Goal: Check status

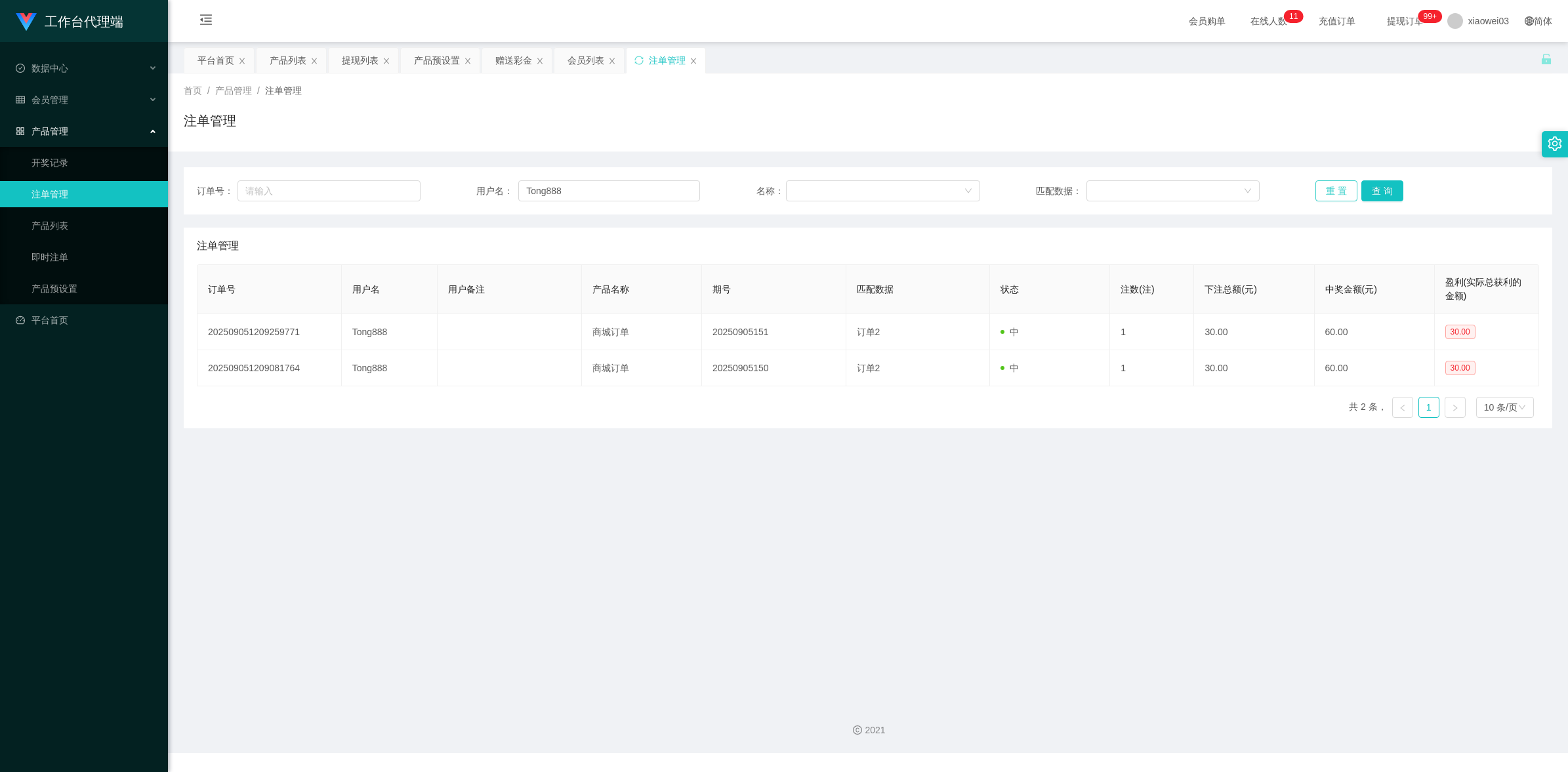
click at [1333, 189] on button "重 置" at bounding box center [1336, 191] width 42 height 21
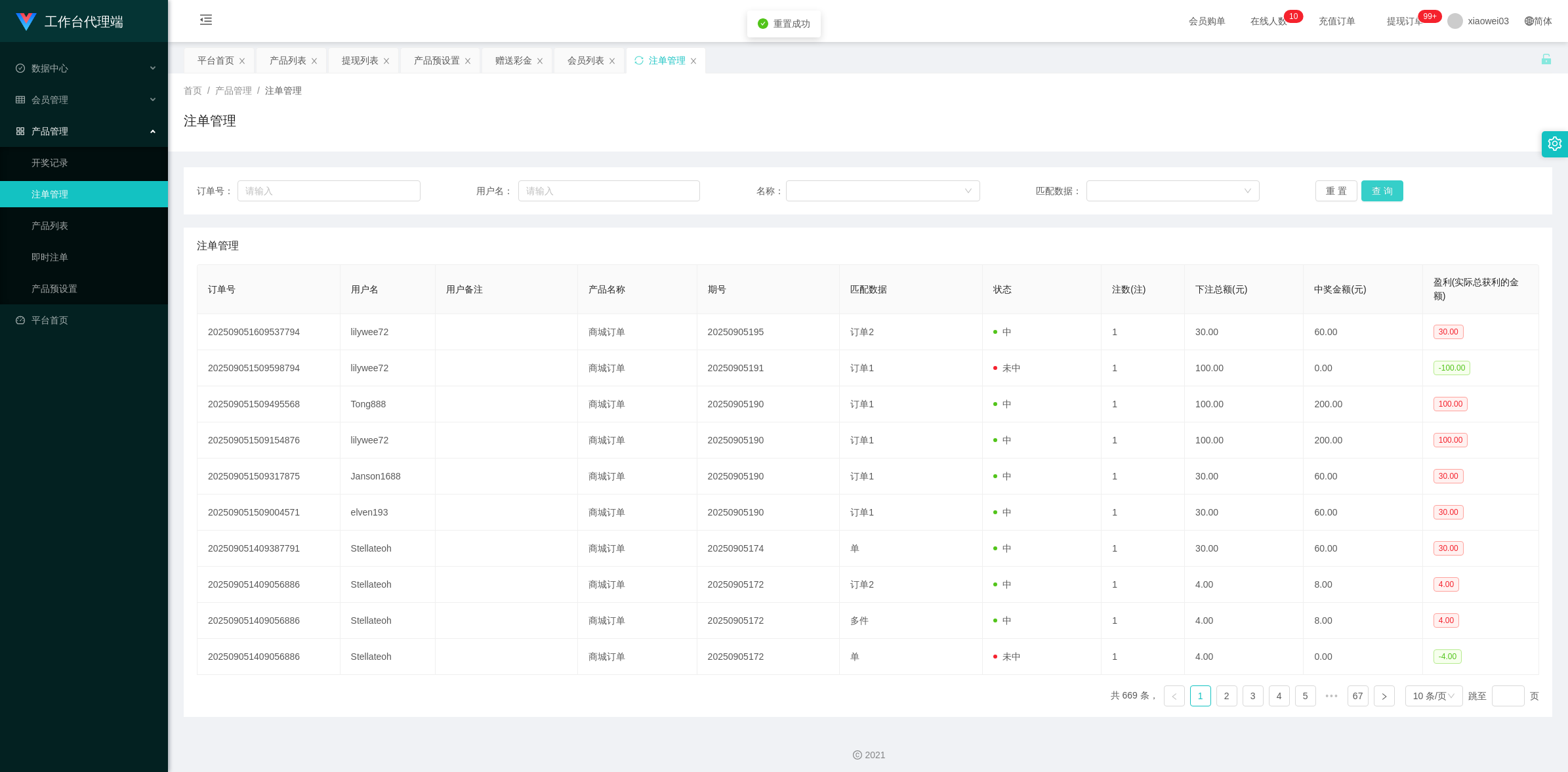
click at [1385, 195] on button "查 询" at bounding box center [1382, 191] width 42 height 21
click at [358, 62] on div "提现列表" at bounding box center [360, 60] width 36 height 25
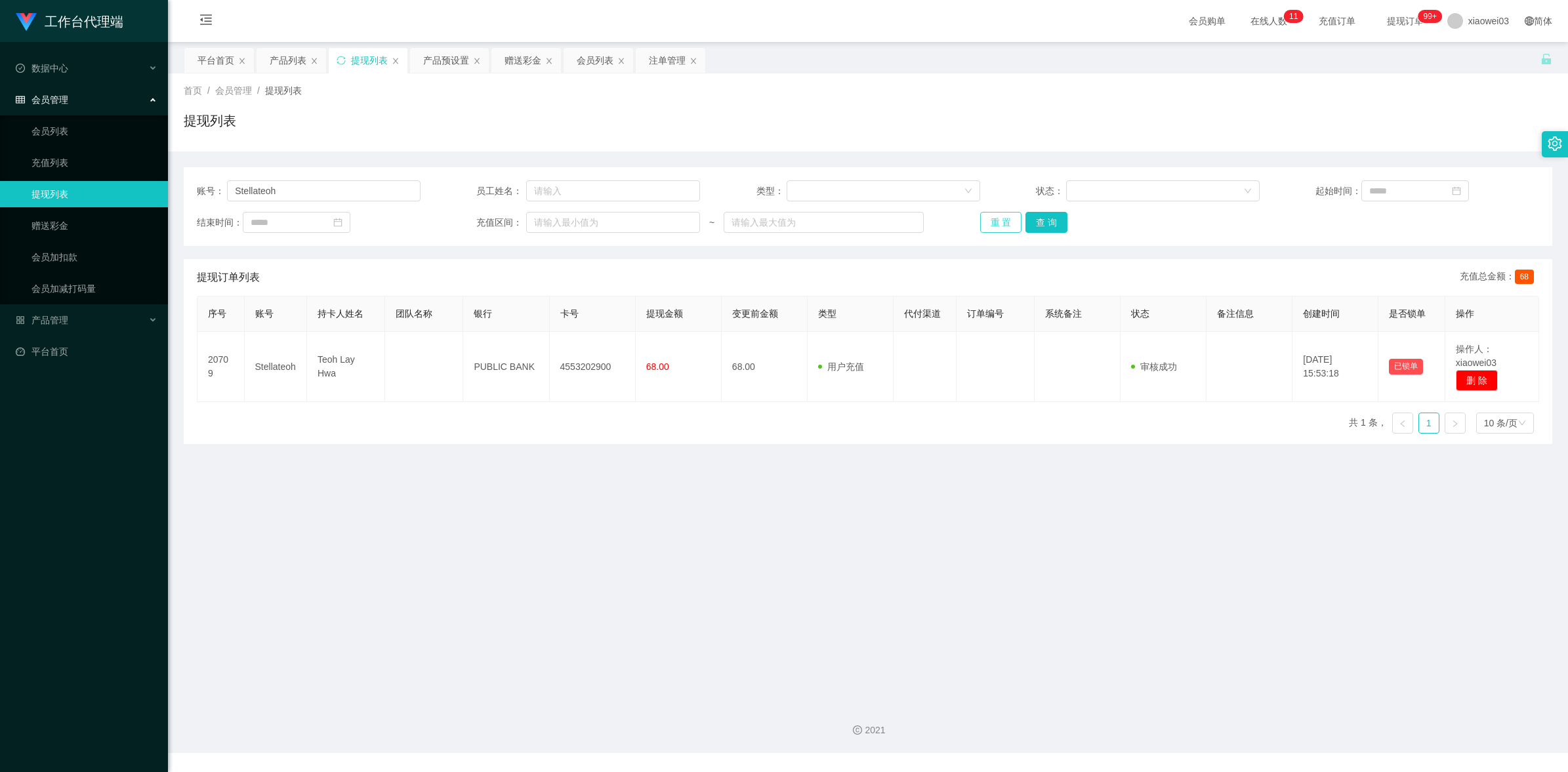
click at [1000, 217] on button "重 置" at bounding box center [1001, 222] width 42 height 21
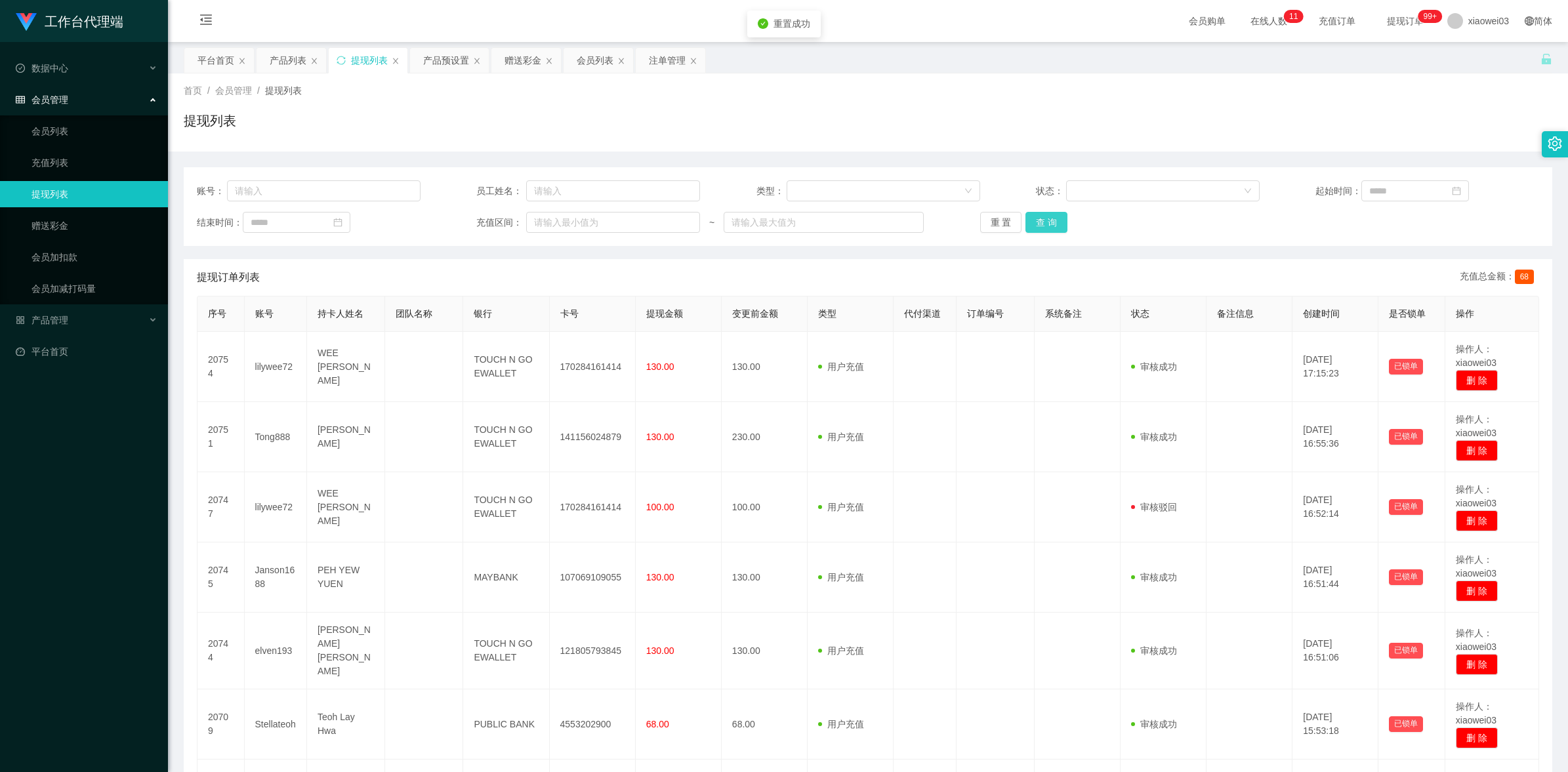
click at [1046, 221] on button "查 询" at bounding box center [1046, 222] width 42 height 21
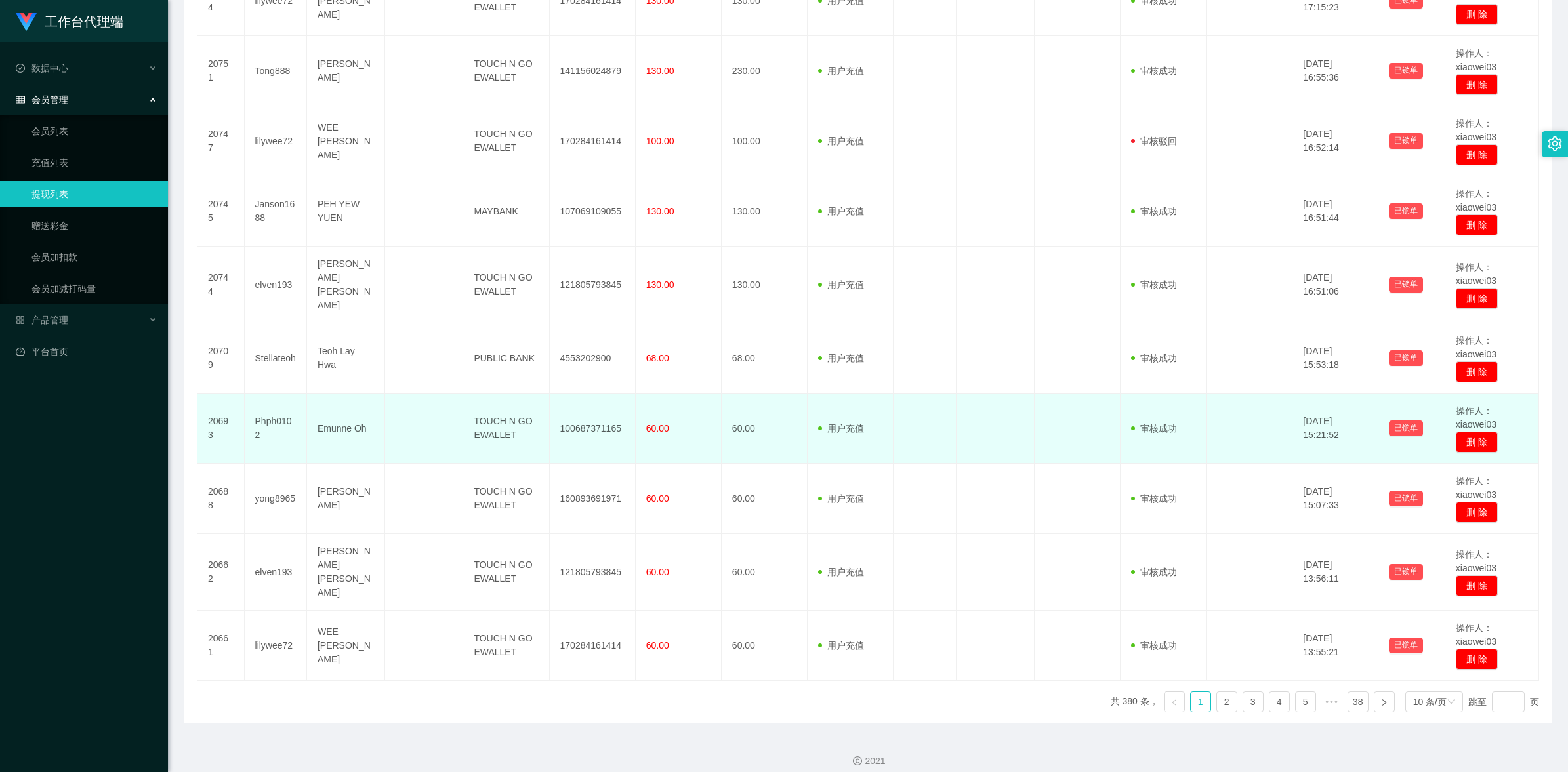
scroll to position [366, 0]
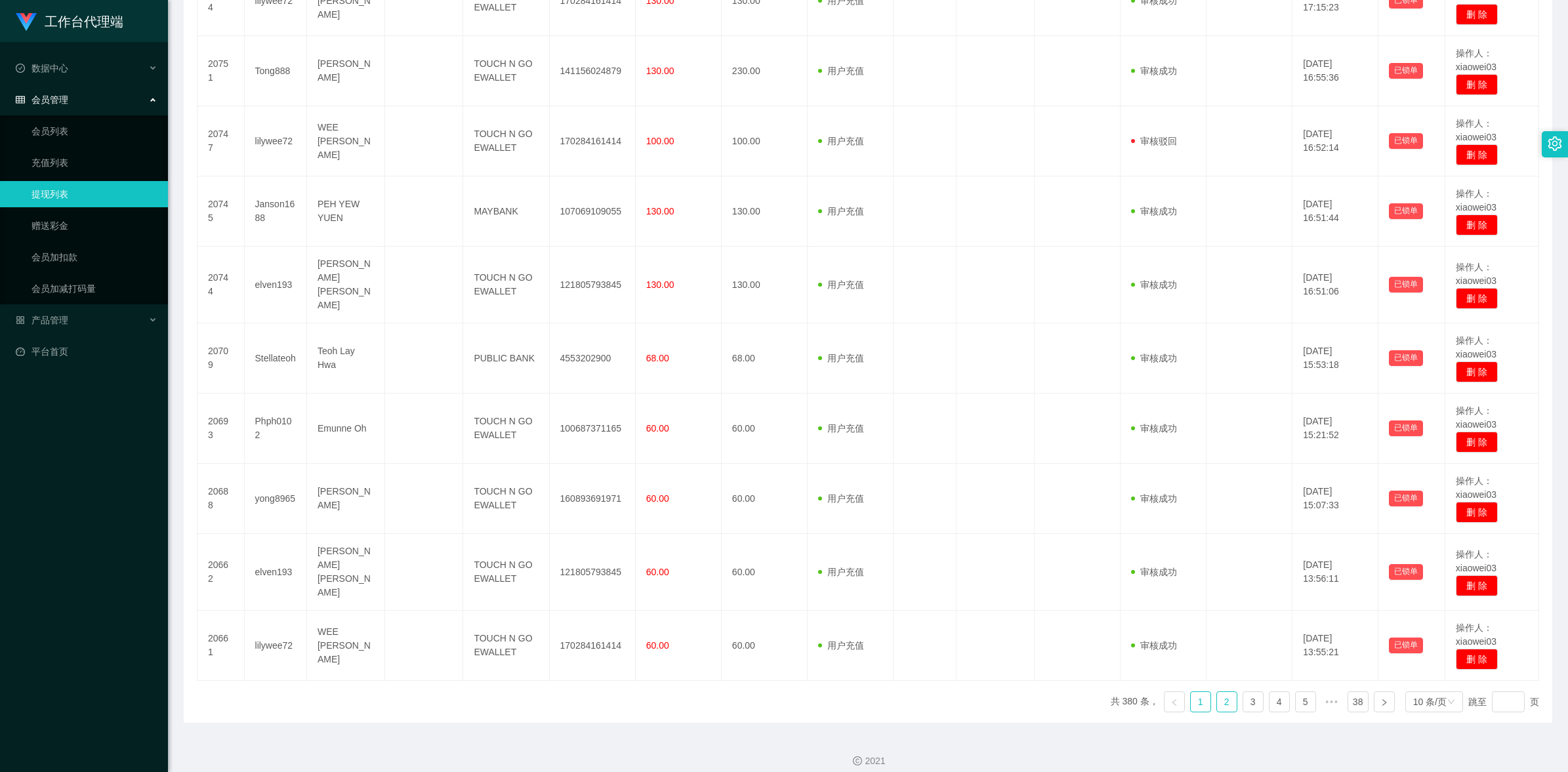
click at [1217, 692] on link "2" at bounding box center [1227, 702] width 20 height 20
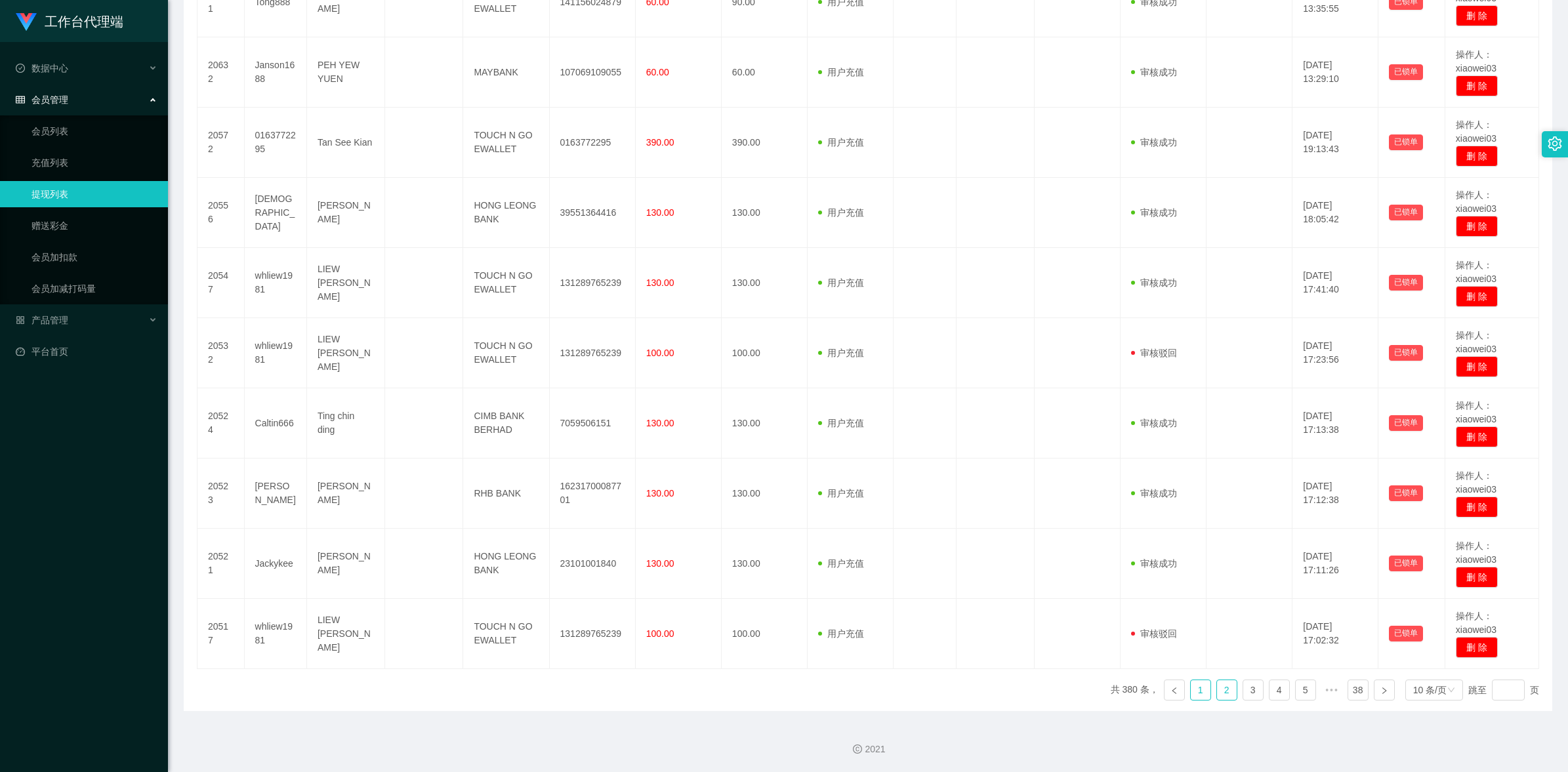
click at [1196, 694] on link "1" at bounding box center [1200, 690] width 20 height 20
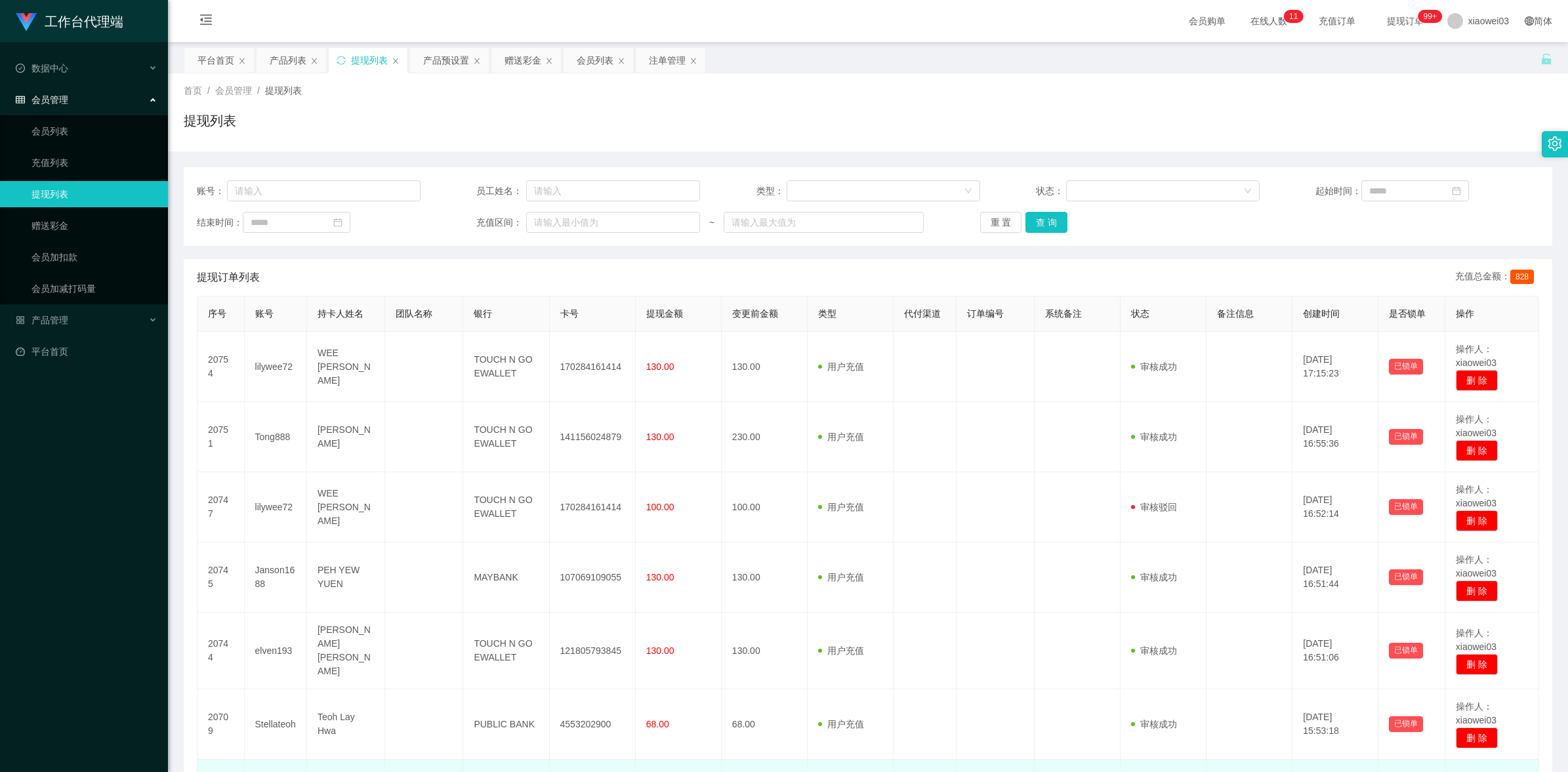
scroll to position [0, 0]
